Goal: Task Accomplishment & Management: Manage account settings

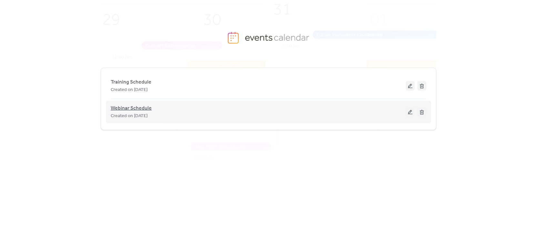
click at [138, 107] on span "Webinar Schedule" at bounding box center [131, 109] width 41 height 8
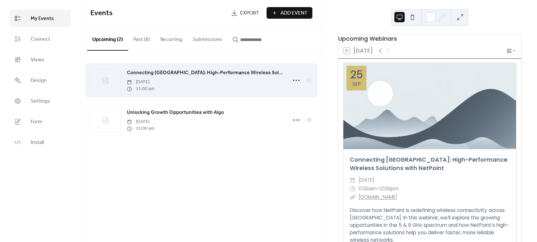
click at [171, 70] on span "Connecting [GEOGRAPHIC_DATA]: High-Performance Wireless Solutions with NetPoint" at bounding box center [205, 73] width 157 height 8
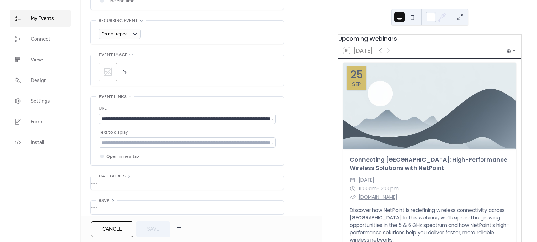
scroll to position [291, 0]
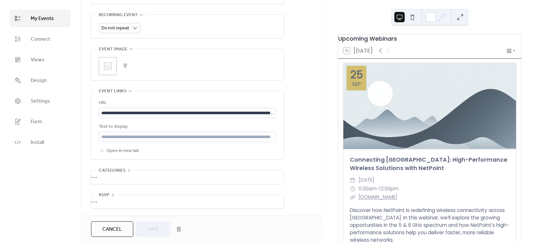
click at [112, 64] on icon at bounding box center [108, 66] width 10 height 10
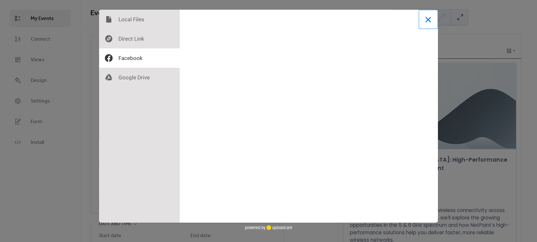
click at [430, 19] on button "Close" at bounding box center [428, 19] width 19 height 19
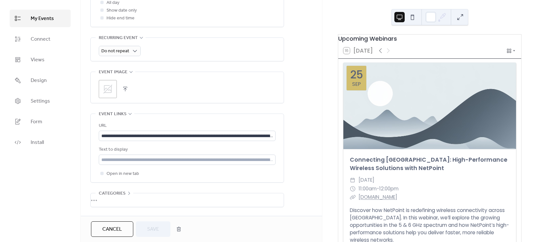
scroll to position [291, 0]
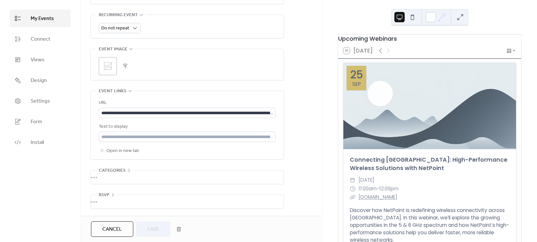
click at [126, 65] on button "button" at bounding box center [125, 66] width 9 height 9
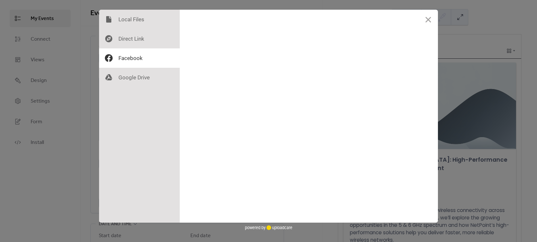
scroll to position [0, 0]
click at [430, 19] on button "Close" at bounding box center [428, 19] width 19 height 19
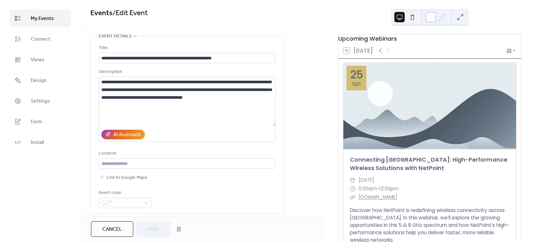
scroll to position [249, 0]
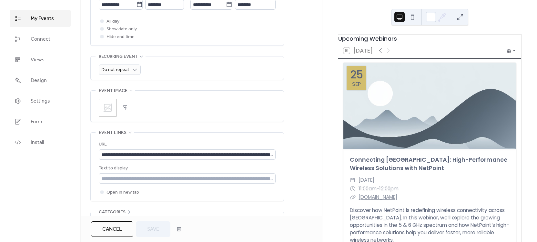
click at [103, 112] on icon at bounding box center [108, 108] width 10 height 10
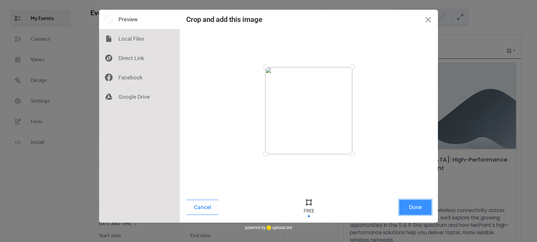
click at [414, 209] on button "Done" at bounding box center [415, 207] width 32 height 15
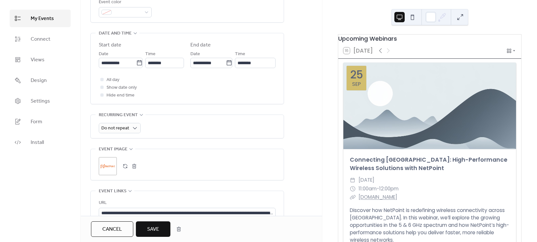
scroll to position [224, 0]
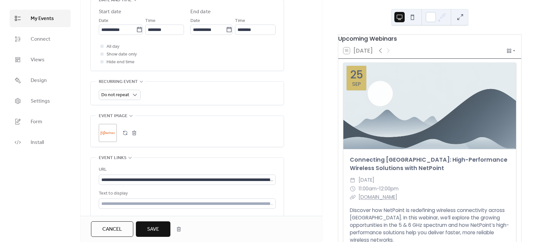
click at [152, 232] on span "Save" at bounding box center [153, 230] width 12 height 8
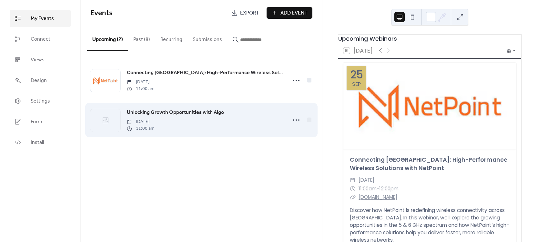
click at [212, 112] on span "Unlocking Growth Opportunities with Algo" at bounding box center [175, 113] width 97 height 8
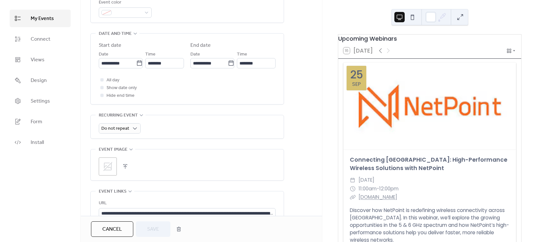
scroll to position [191, 0]
click at [112, 170] on icon at bounding box center [108, 166] width 10 height 10
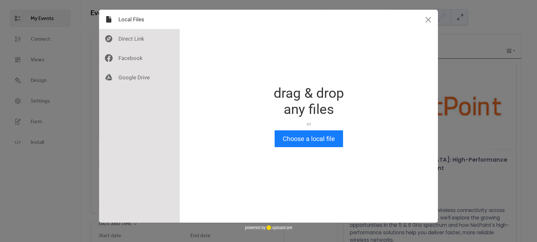
scroll to position [0, 0]
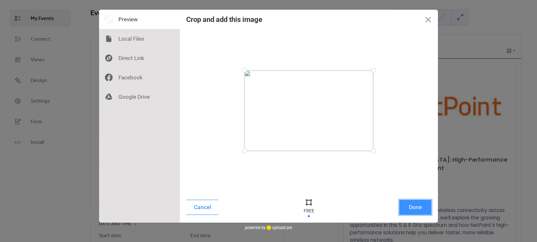
click at [423, 206] on button "Done" at bounding box center [415, 207] width 32 height 15
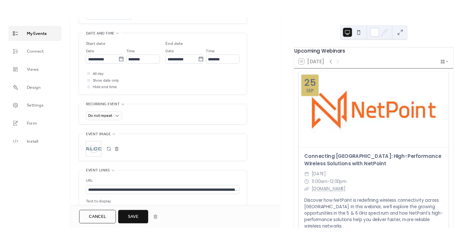
scroll to position [207, 0]
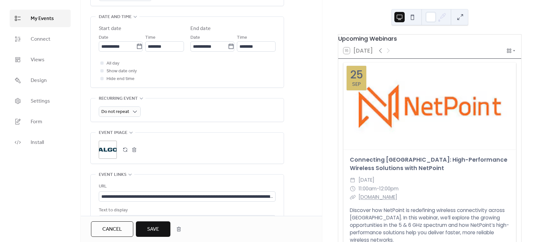
click at [150, 229] on span "Save" at bounding box center [153, 230] width 12 height 8
